Goal: Task Accomplishment & Management: Manage account settings

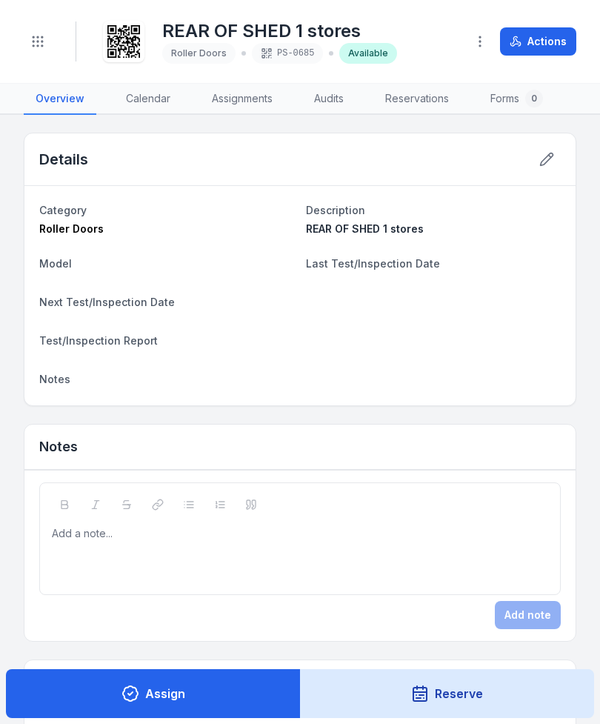
click at [46, 46] on button "Toggle Navigation" at bounding box center [38, 41] width 28 height 28
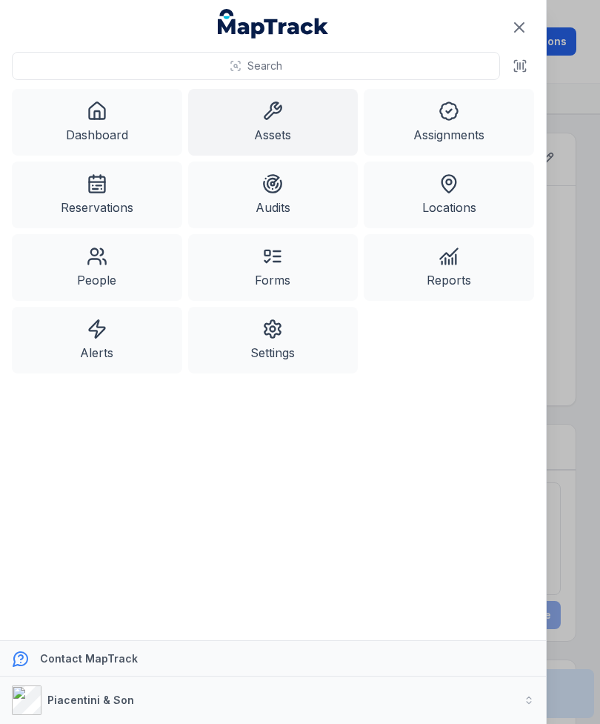
click at [277, 116] on icon at bounding box center [272, 111] width 21 height 21
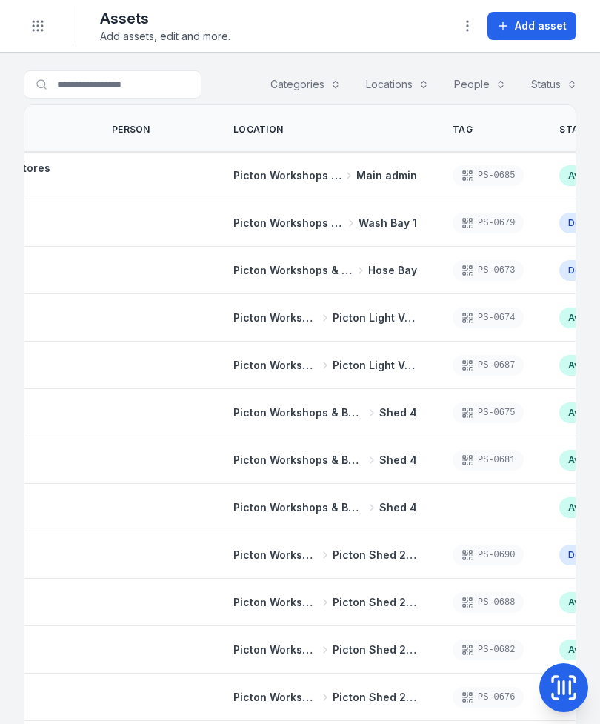
scroll to position [0, 167]
click at [548, 33] on span "Add asset" at bounding box center [541, 26] width 52 height 15
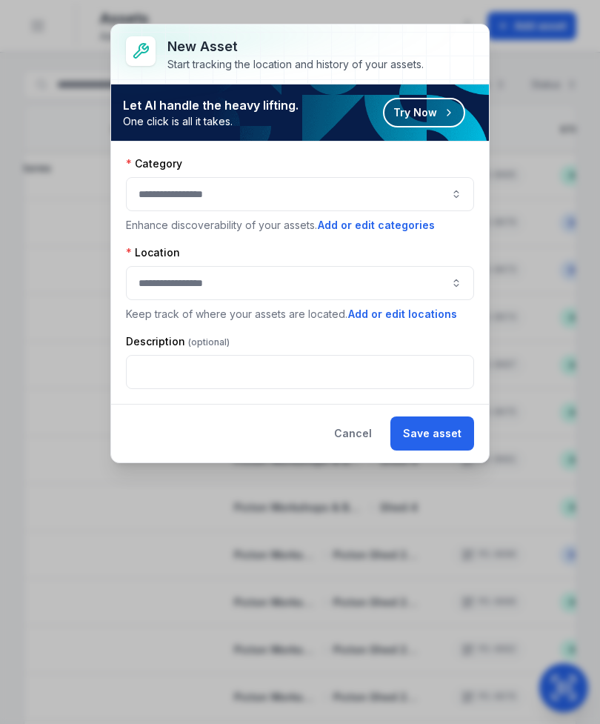
click at [457, 195] on button "button" at bounding box center [300, 194] width 348 height 34
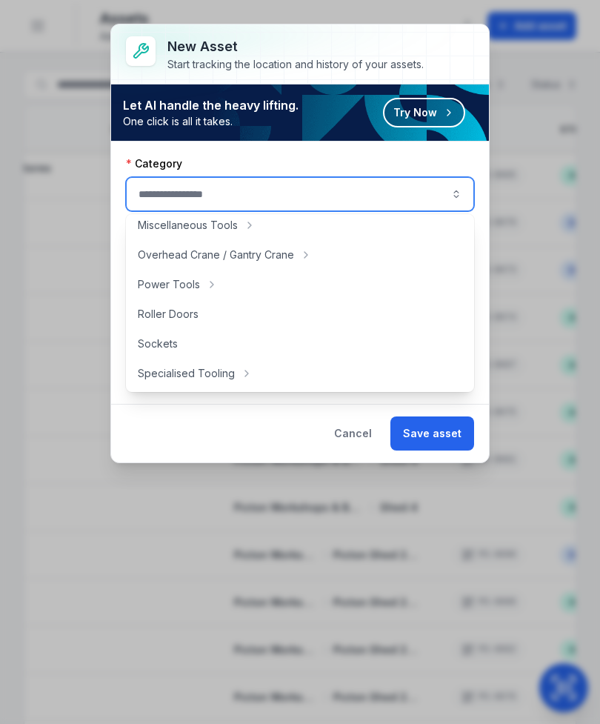
scroll to position [577, 0]
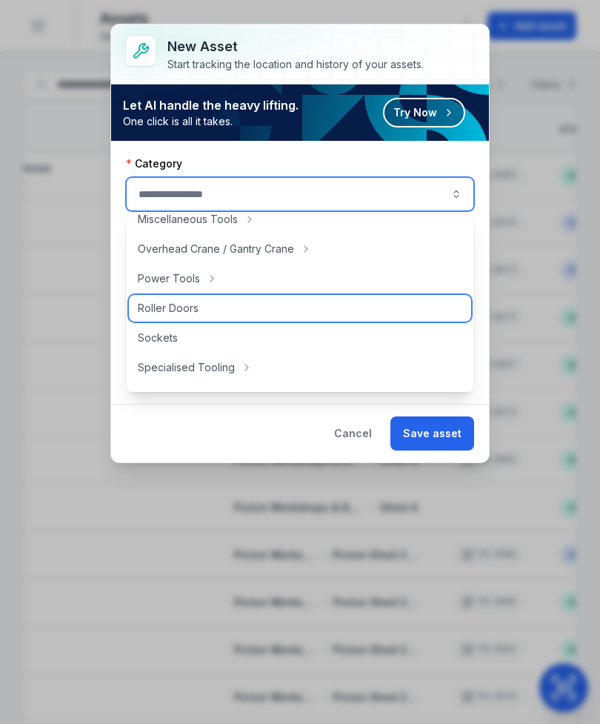
click at [242, 308] on div "Roller Doors" at bounding box center [300, 308] width 342 height 27
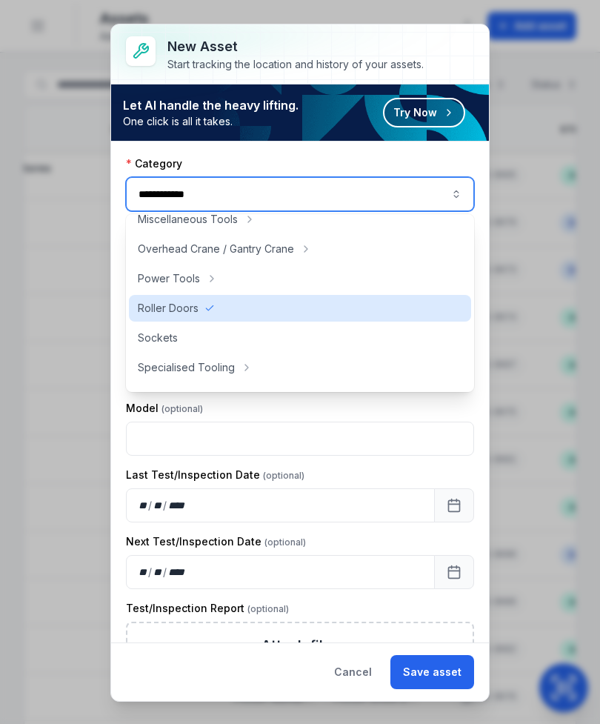
type input "**********"
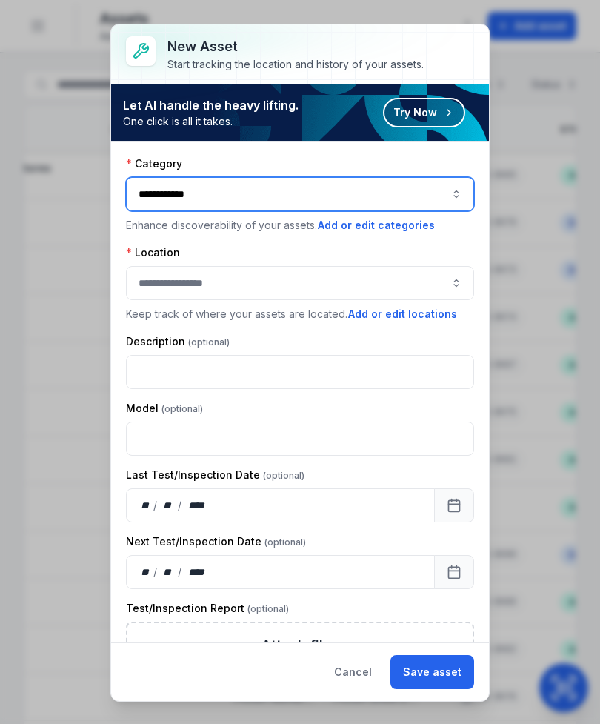
click at [365, 268] on button "button" at bounding box center [300, 283] width 348 height 34
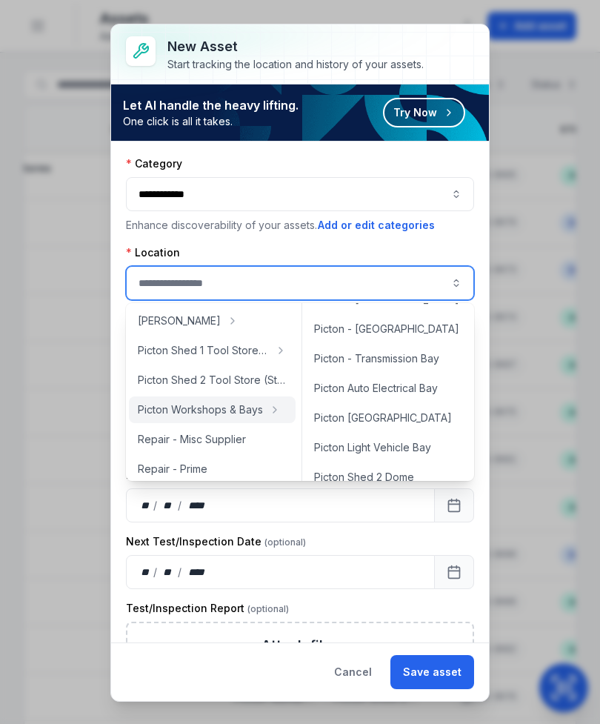
scroll to position [379, 0]
click at [434, 367] on div "Picton - Transmission Bay" at bounding box center [388, 358] width 166 height 27
type input "**********"
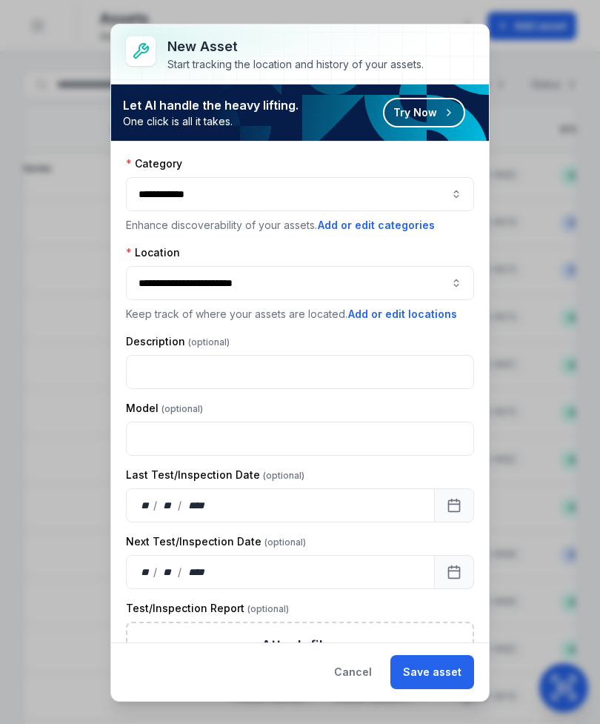
click at [457, 665] on button "Save asset" at bounding box center [433, 672] width 84 height 34
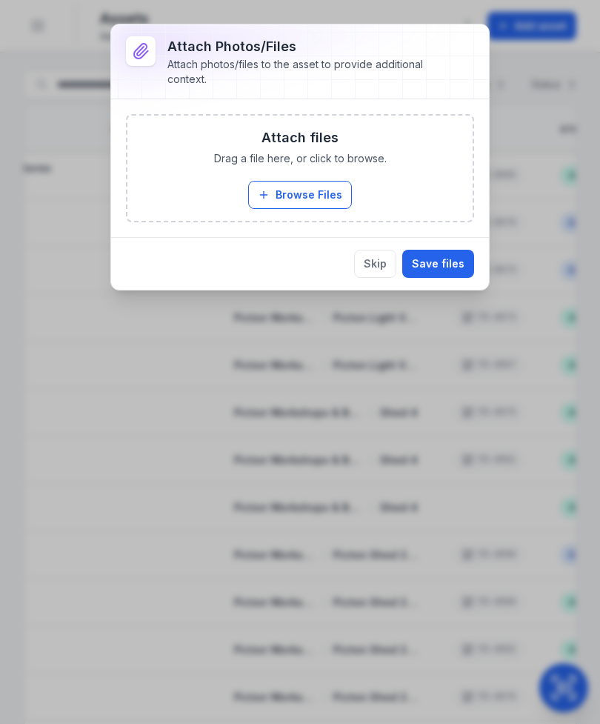
click at [382, 265] on button "Skip" at bounding box center [375, 264] width 42 height 28
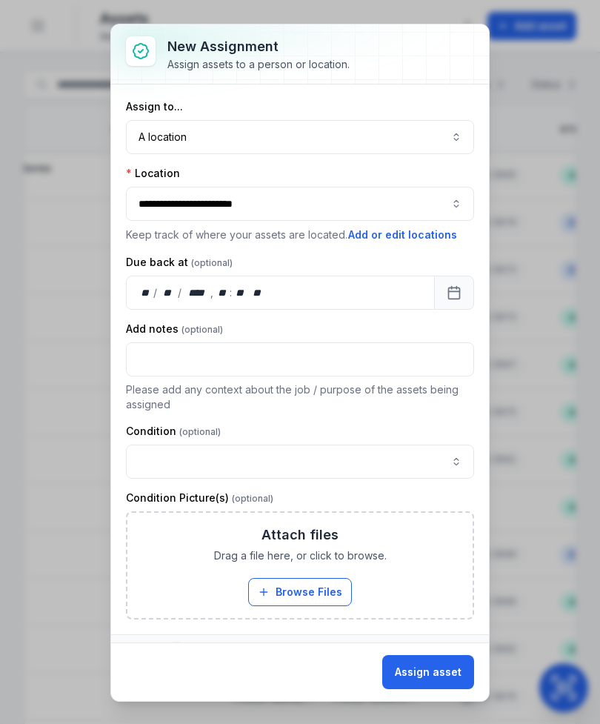
click at [449, 667] on button "Assign asset" at bounding box center [428, 672] width 92 height 34
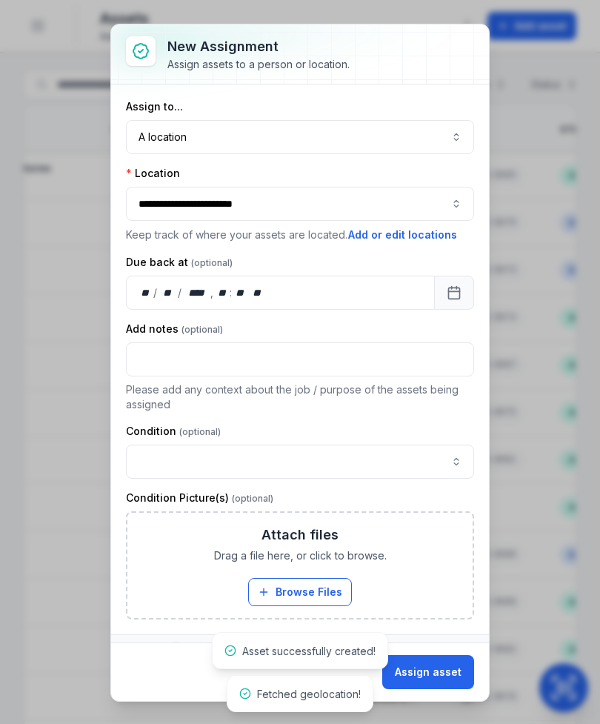
click at [438, 139] on button "A location ********" at bounding box center [300, 137] width 348 height 34
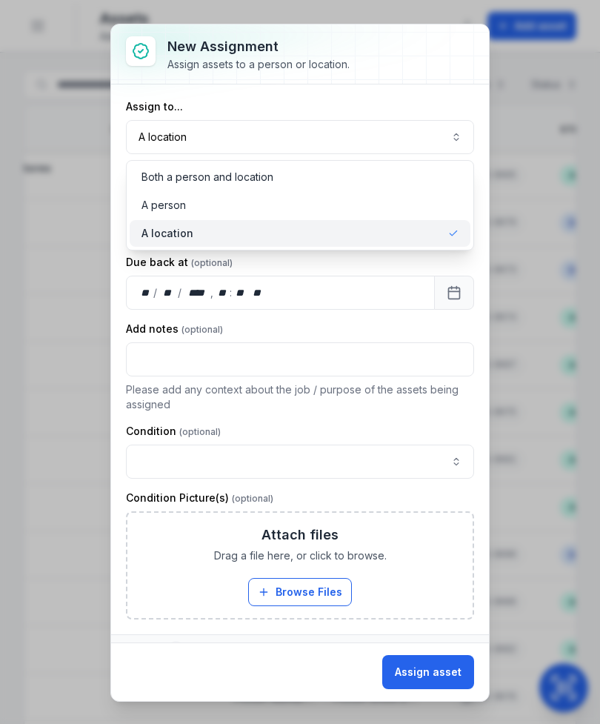
click at [442, 239] on div "A location" at bounding box center [300, 233] width 317 height 15
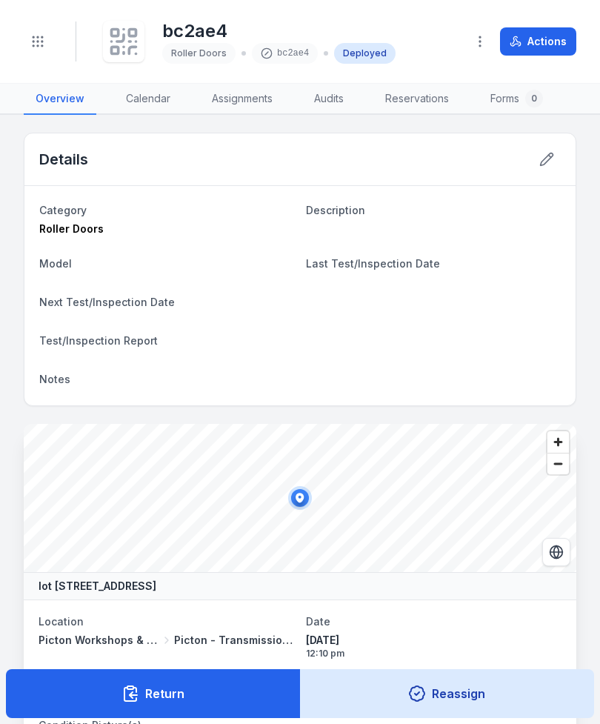
click at [130, 33] on rect at bounding box center [132, 33] width 7 height 7
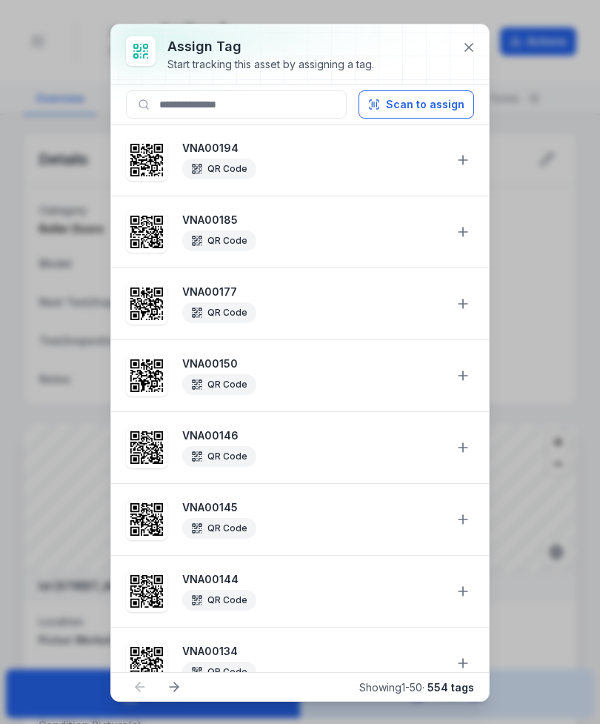
click at [437, 100] on button "Scan to assign" at bounding box center [417, 104] width 116 height 28
